Goal: Transaction & Acquisition: Book appointment/travel/reservation

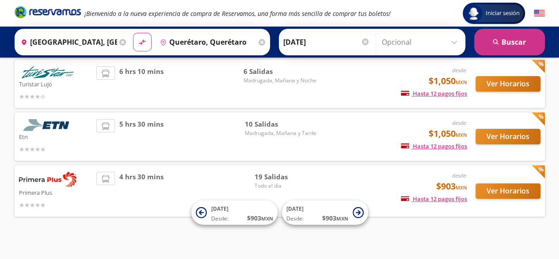
scroll to position [67, 0]
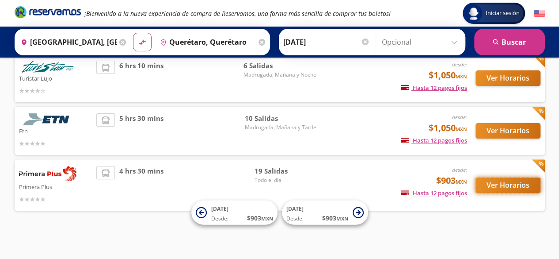
click at [508, 189] on button "Ver Horarios" at bounding box center [508, 184] width 65 height 15
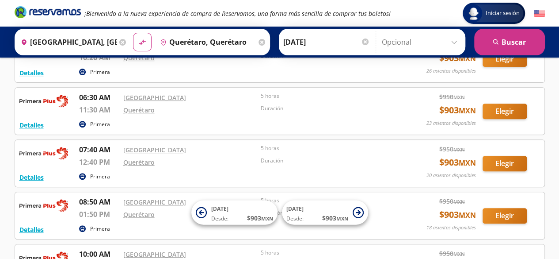
scroll to position [125, 0]
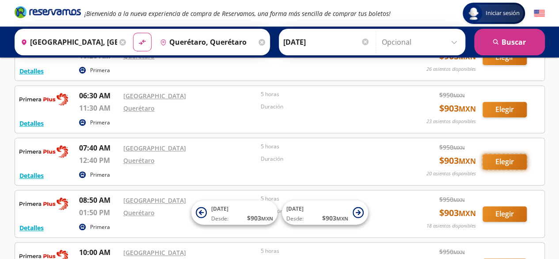
click at [507, 156] on button "Elegir" at bounding box center [505, 161] width 44 height 15
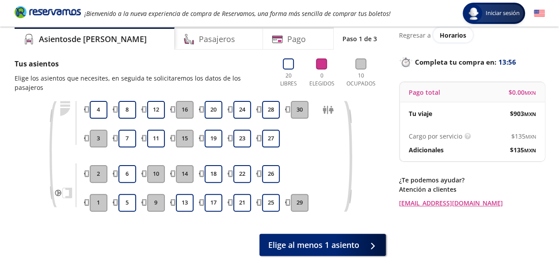
scroll to position [35, 0]
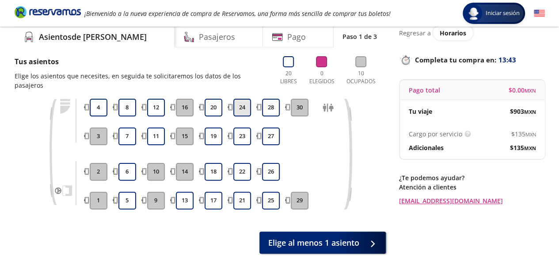
click at [246, 99] on button "24" at bounding box center [242, 108] width 18 height 18
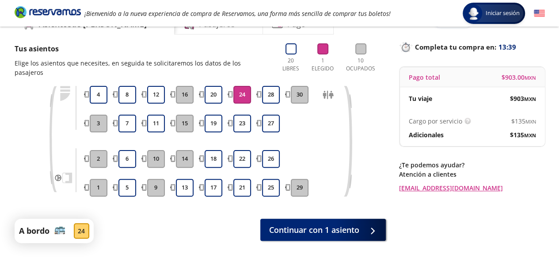
scroll to position [49, 0]
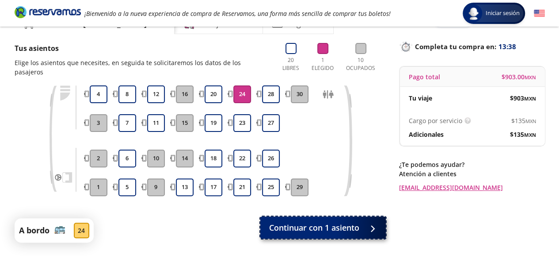
click at [333, 226] on button "Continuar con 1 asiento" at bounding box center [323, 227] width 126 height 22
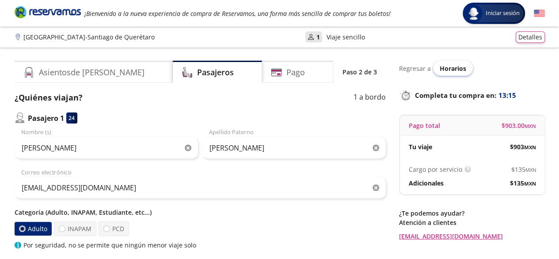
click at [454, 71] on span "Horarios" at bounding box center [453, 68] width 27 height 8
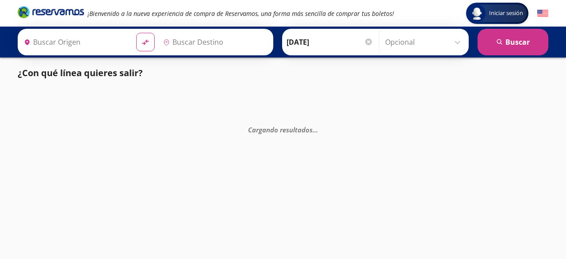
type input "[GEOGRAPHIC_DATA], [GEOGRAPHIC_DATA]"
type input "[PERSON_NAME] de Querétaro, [GEOGRAPHIC_DATA]"
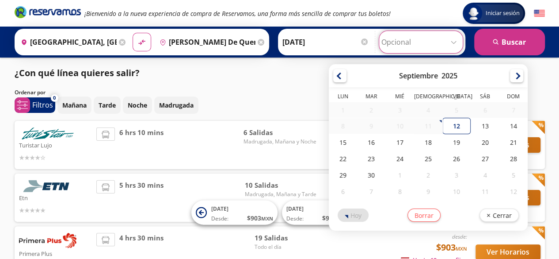
click at [452, 43] on input "Opcional" at bounding box center [420, 42] width 79 height 22
click at [450, 126] on div "12" at bounding box center [456, 126] width 28 height 16
type input "[DATE]"
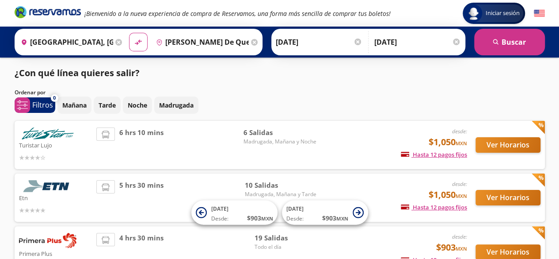
click at [448, 171] on div "Turistar Lujo desde: $1,050 MXN Hasta 12 pagos fijos Pagos fijos en compras may…" at bounding box center [280, 199] width 530 height 156
click at [508, 126] on div "Turistar Lujo desde: $1,050 MXN Hasta 12 pagos fijos Pagos fijos en compras may…" at bounding box center [280, 145] width 530 height 48
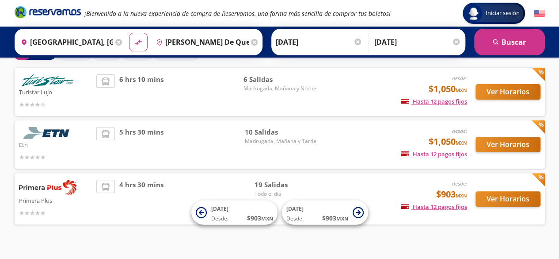
scroll to position [67, 0]
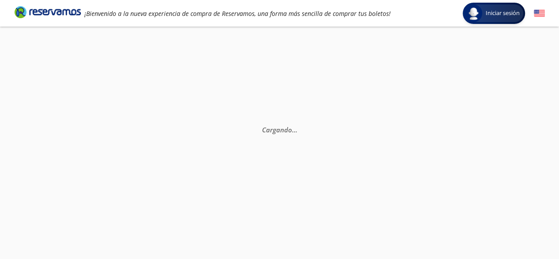
scroll to position [62, 0]
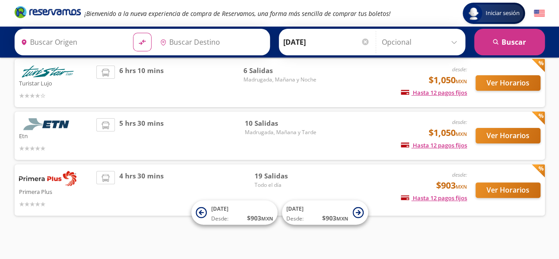
type input "[GEOGRAPHIC_DATA], [GEOGRAPHIC_DATA]"
type input "Querétaro, Querétaro"
click at [455, 40] on input "Opcional" at bounding box center [421, 42] width 79 height 22
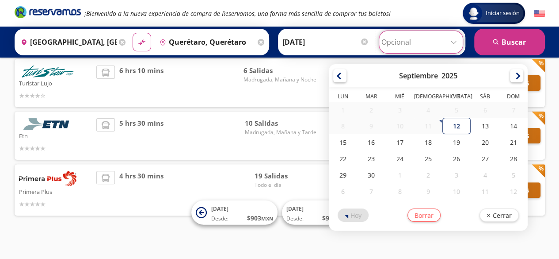
click at [454, 120] on div "12" at bounding box center [456, 126] width 28 height 16
type input "[DATE]"
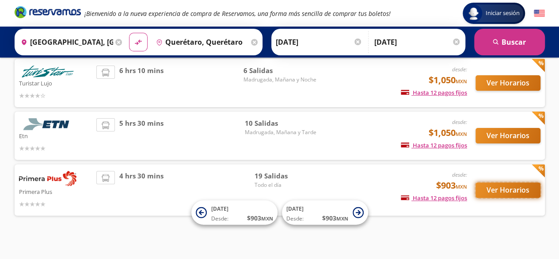
click at [502, 188] on button "Ver Horarios" at bounding box center [508, 189] width 65 height 15
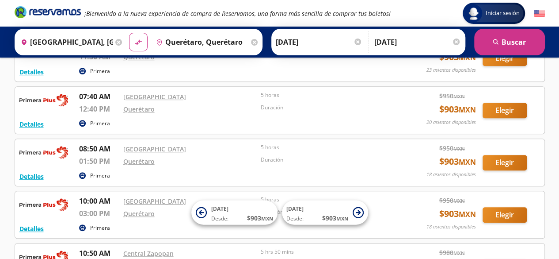
scroll to position [179, 0]
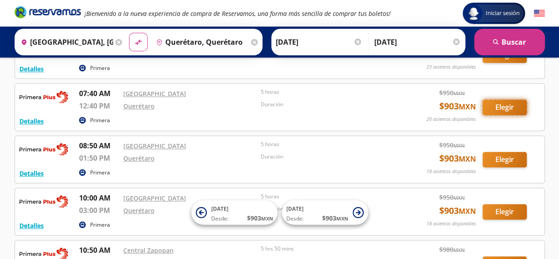
click at [507, 103] on button "Elegir" at bounding box center [505, 106] width 44 height 15
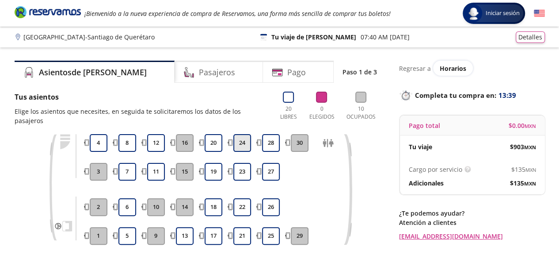
click at [245, 136] on button "24" at bounding box center [242, 143] width 18 height 18
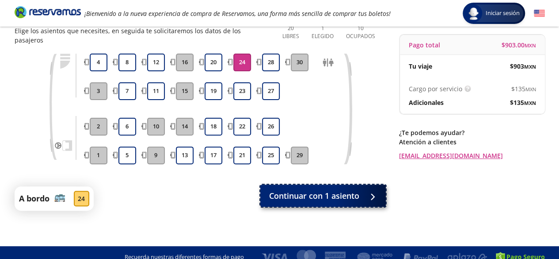
click at [313, 190] on span "Continuar con 1 asiento" at bounding box center [314, 196] width 90 height 12
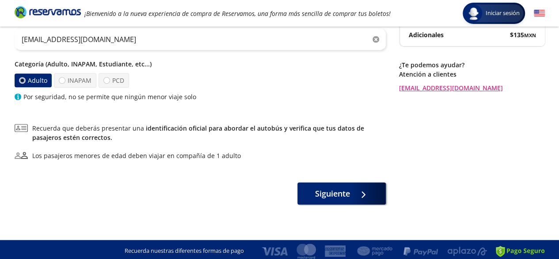
scroll to position [151, 0]
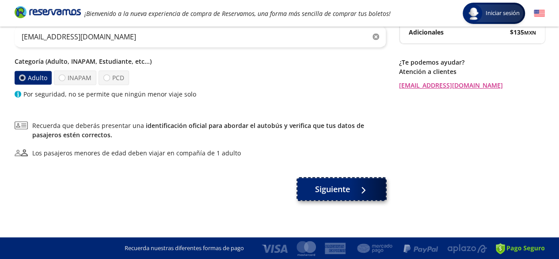
click at [349, 183] on span "Siguiente" at bounding box center [332, 189] width 35 height 12
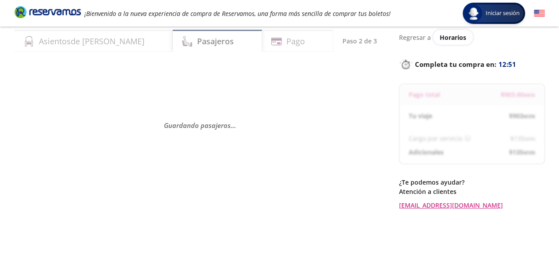
scroll to position [0, 0]
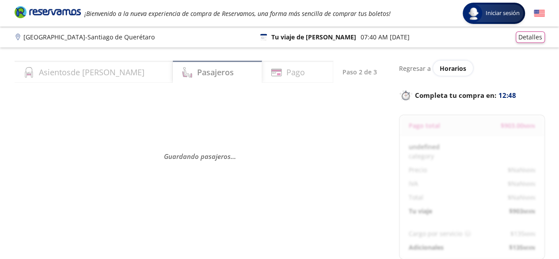
select select "MX"
